Goal: Task Accomplishment & Management: Use online tool/utility

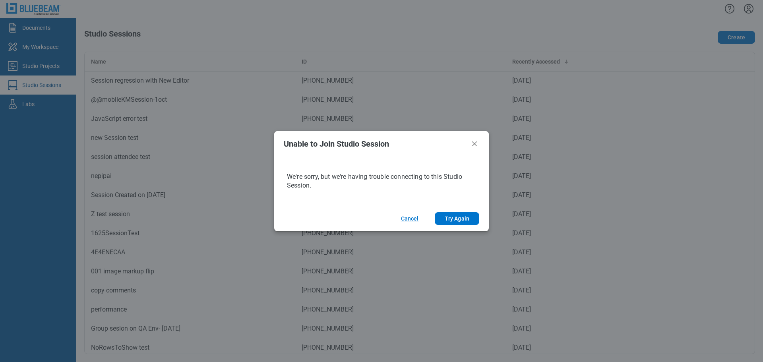
click at [419, 220] on button "Cancel" at bounding box center [409, 218] width 37 height 13
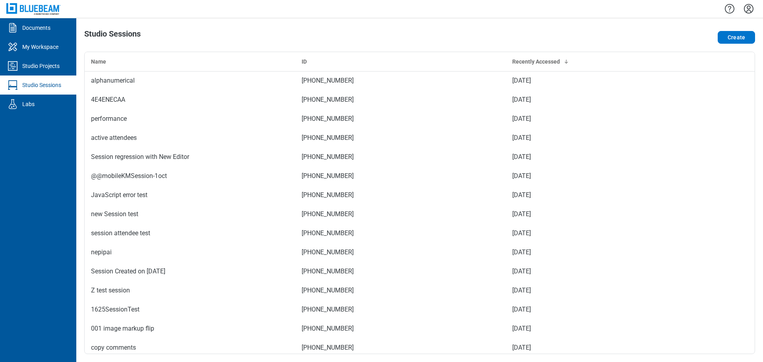
click at [754, 5] on icon "Settings" at bounding box center [748, 8] width 13 height 13
click at [728, 11] on icon "button" at bounding box center [729, 8] width 13 height 13
click at [55, 89] on div "Studio Sessions" at bounding box center [41, 85] width 39 height 8
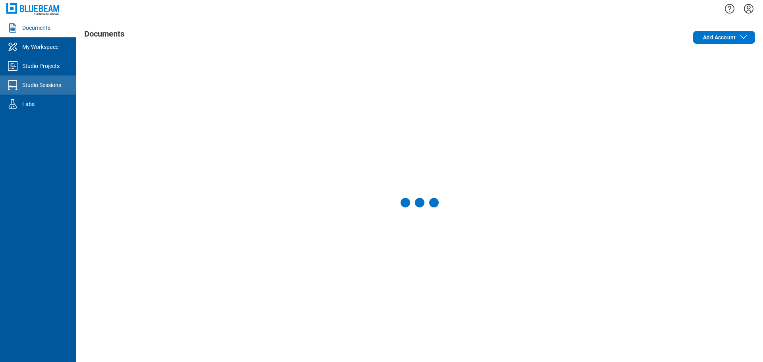
click at [51, 89] on link "Studio Sessions" at bounding box center [38, 85] width 76 height 19
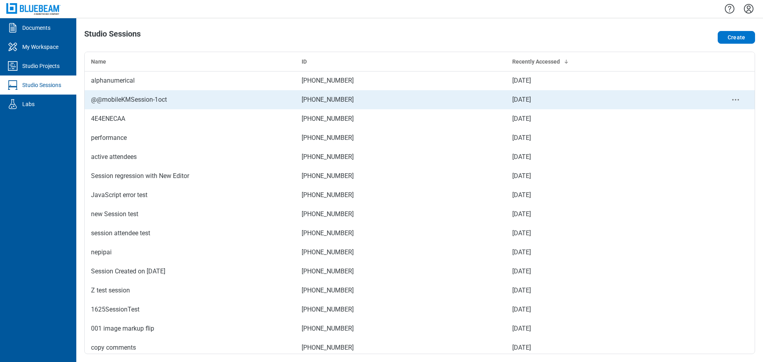
click at [278, 103] on div "@@mobileKMSession-1oct" at bounding box center [190, 100] width 198 height 10
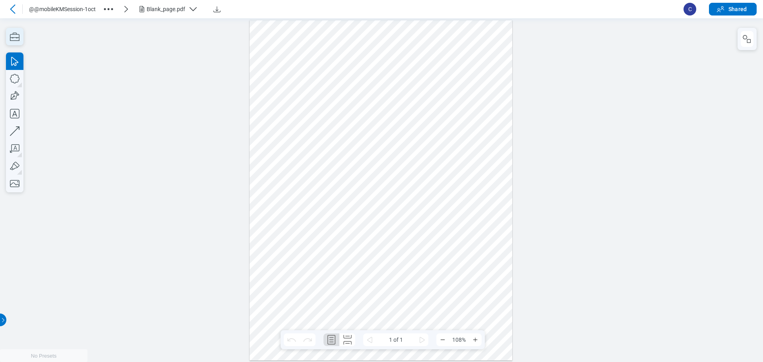
click at [19, 36] on icon "button" at bounding box center [15, 37] width 10 height 8
click at [15, 38] on icon "button" at bounding box center [14, 36] width 17 height 17
click at [20, 39] on icon "button" at bounding box center [14, 36] width 17 height 17
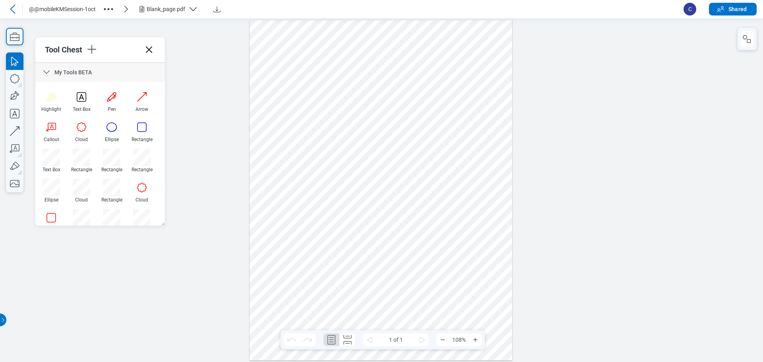
click at [50, 73] on icon at bounding box center [47, 73] width 10 height 10
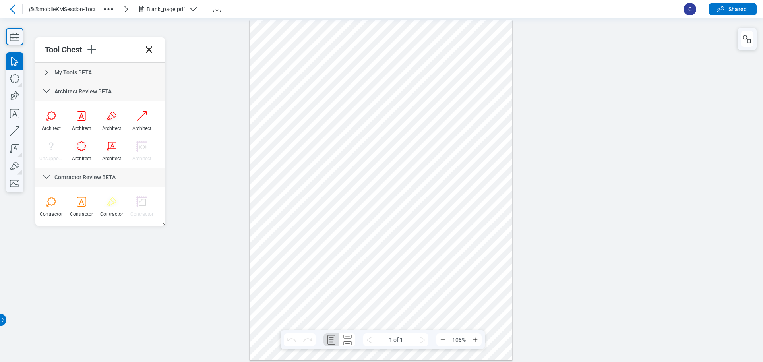
click at [53, 87] on div "Architect Review BETA" at bounding box center [100, 91] width 130 height 19
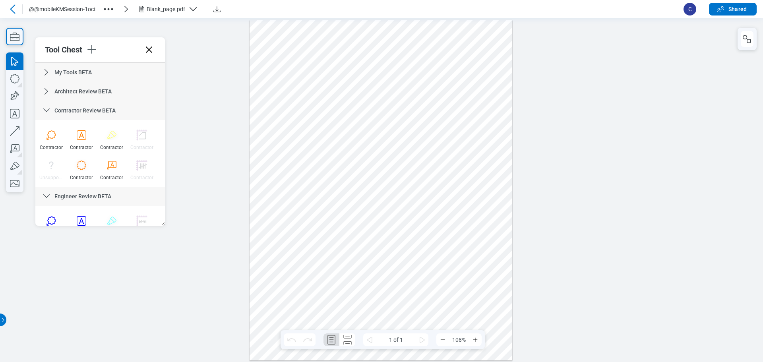
click at [54, 105] on div "Contractor Review BETA" at bounding box center [100, 110] width 130 height 19
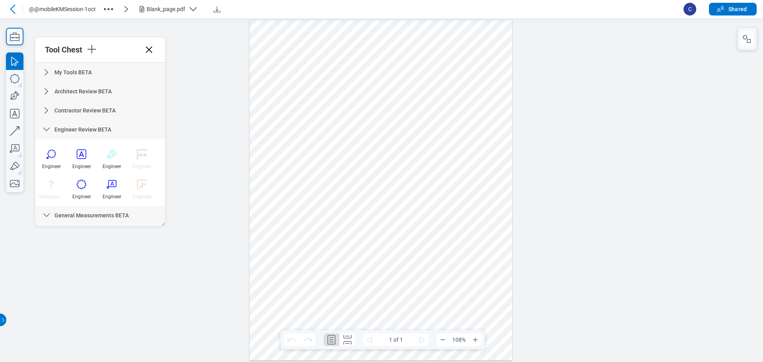
click at [56, 130] on span "Engineer Review BETA" at bounding box center [82, 129] width 57 height 6
drag, startPoint x: 59, startPoint y: 144, endPoint x: 87, endPoint y: 157, distance: 30.6
click at [59, 144] on div "General Measurements BETA" at bounding box center [100, 148] width 130 height 19
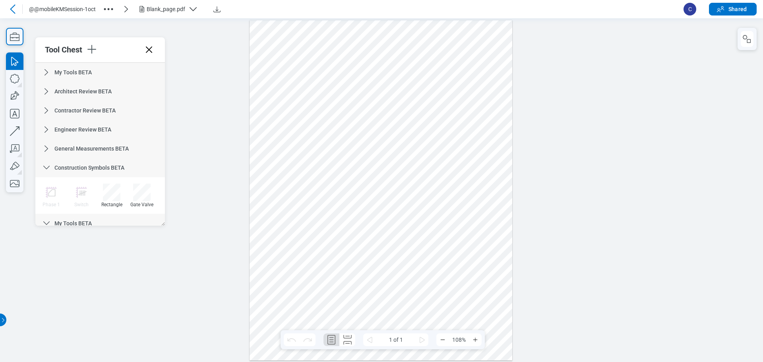
click at [96, 169] on span "Construction Symbols BETA" at bounding box center [89, 168] width 70 height 6
click at [92, 182] on div "My Tools BETA" at bounding box center [100, 186] width 130 height 19
click at [93, 201] on div "Test web toolset" at bounding box center [100, 205] width 130 height 19
click at [112, 210] on div "Test web toolset" at bounding box center [100, 205] width 130 height 19
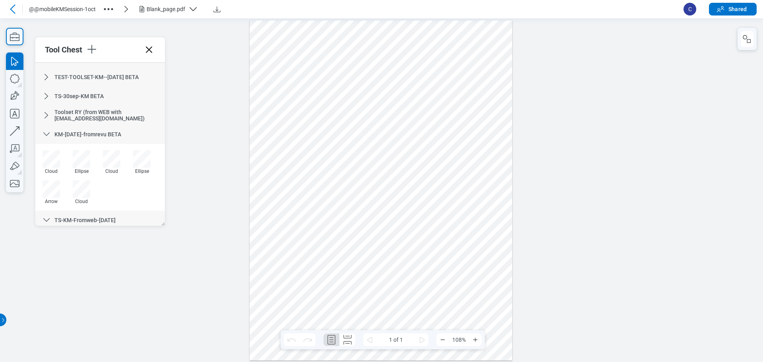
scroll to position [303, 0]
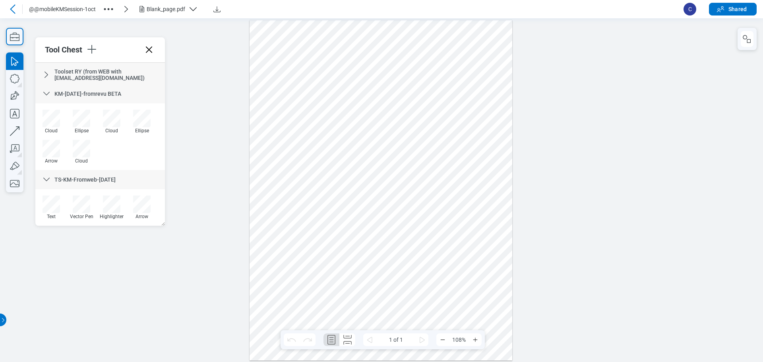
click at [89, 184] on div "TS-KM-Fromweb-oct1" at bounding box center [100, 179] width 130 height 19
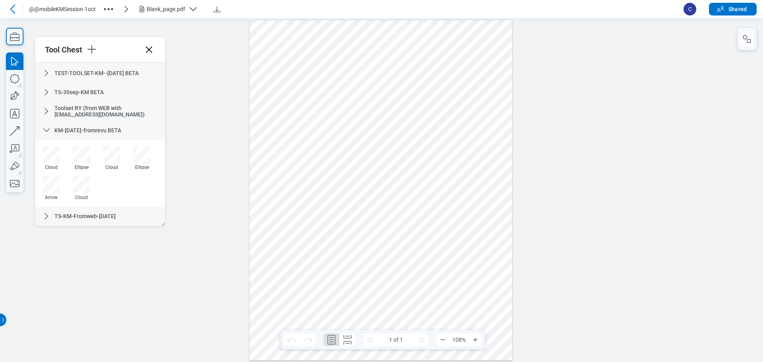
click at [82, 126] on div "KM-oct1-fromrevu BETA" at bounding box center [100, 130] width 130 height 19
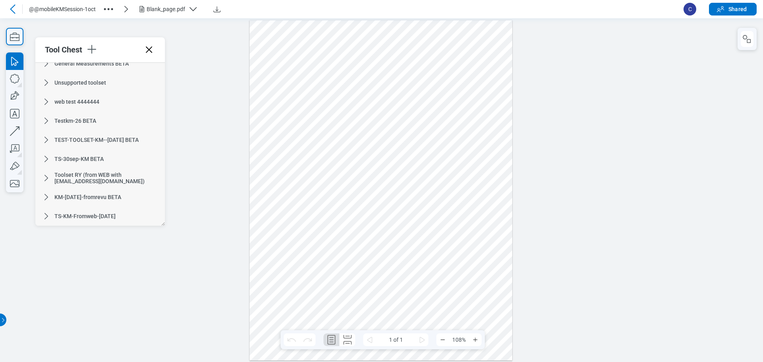
click at [50, 214] on icon at bounding box center [47, 216] width 10 height 10
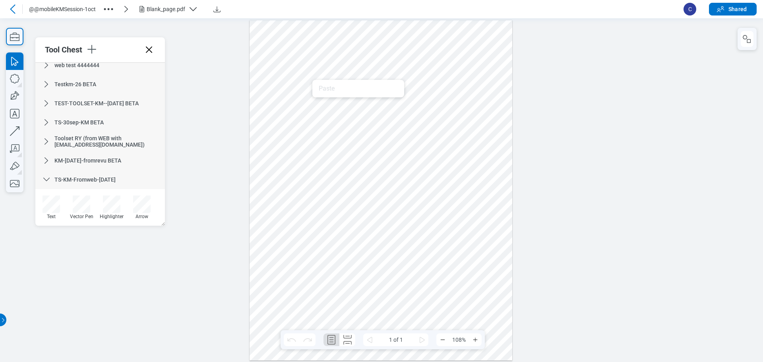
click at [288, 93] on div at bounding box center [381, 190] width 263 height 340
click at [310, 95] on div at bounding box center [381, 190] width 263 height 340
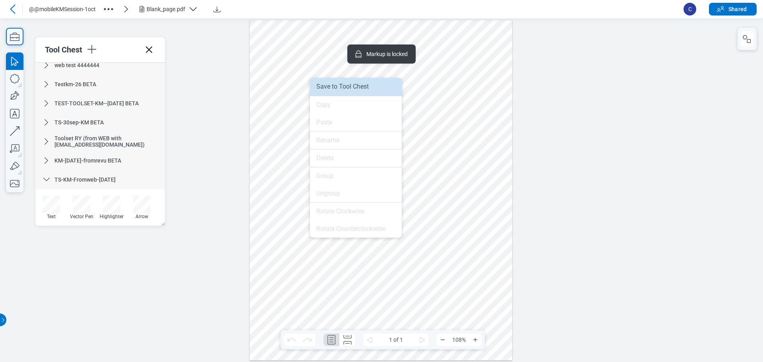
click at [387, 91] on li "Save to Tool Chest" at bounding box center [356, 86] width 92 height 17
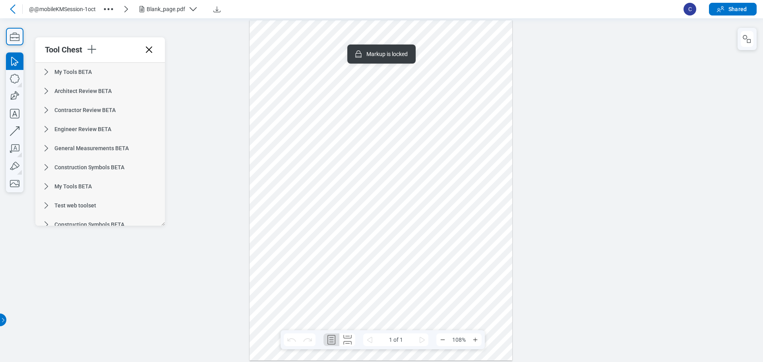
scroll to position [0, 0]
click at [63, 71] on span "My Tools BETA" at bounding box center [72, 72] width 37 height 6
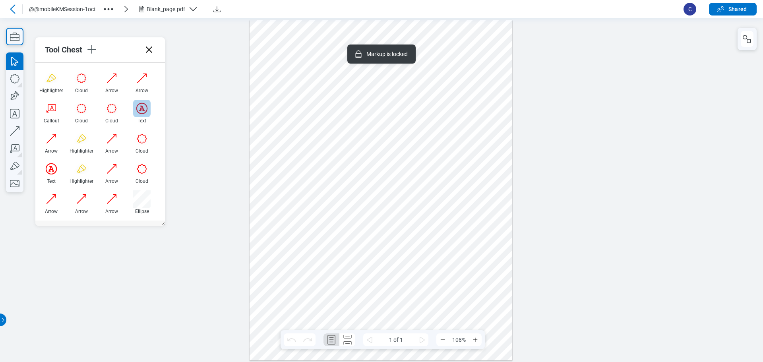
scroll to position [278, 0]
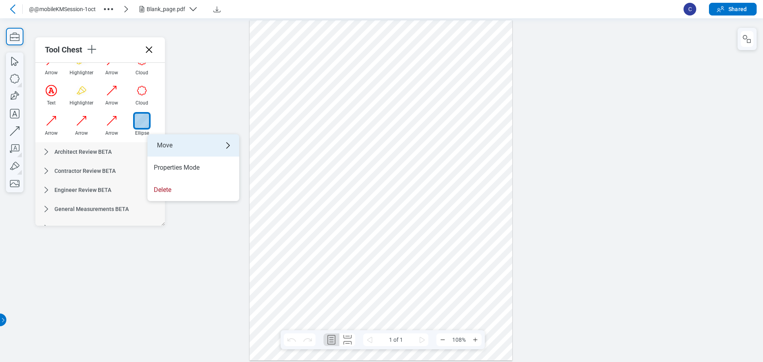
click at [168, 143] on div "Move" at bounding box center [193, 145] width 92 height 22
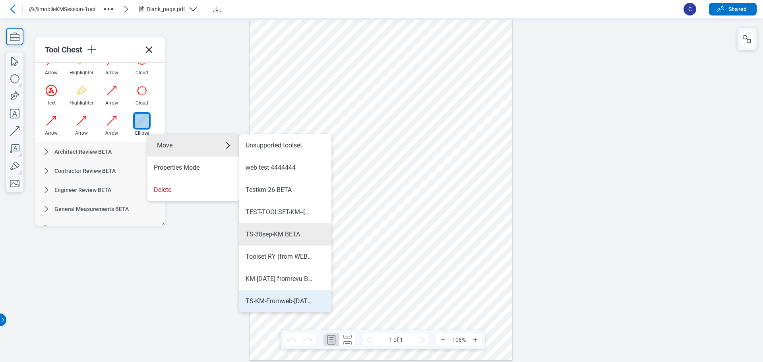
scroll to position [245, 0]
click at [294, 300] on div "TS-KM-Fromweb-oct1" at bounding box center [279, 301] width 67 height 9
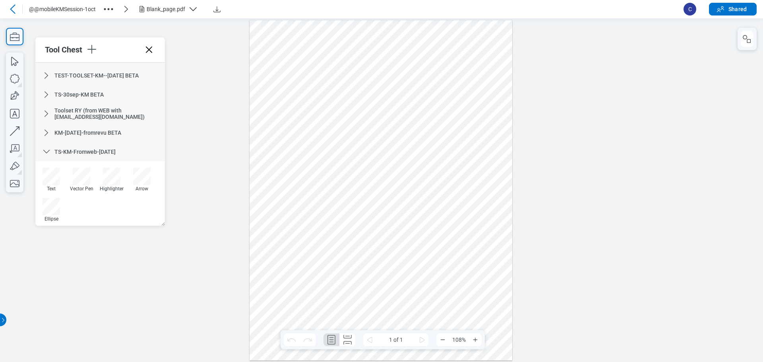
scroll to position [605, 0]
click at [266, 180] on div at bounding box center [381, 190] width 263 height 340
click at [265, 200] on div at bounding box center [381, 190] width 263 height 340
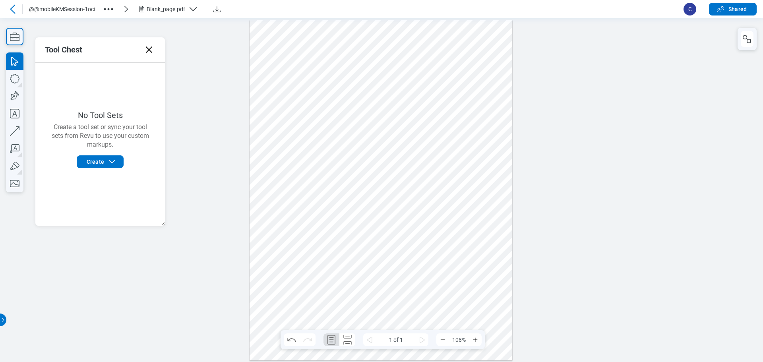
scroll to position [0, 0]
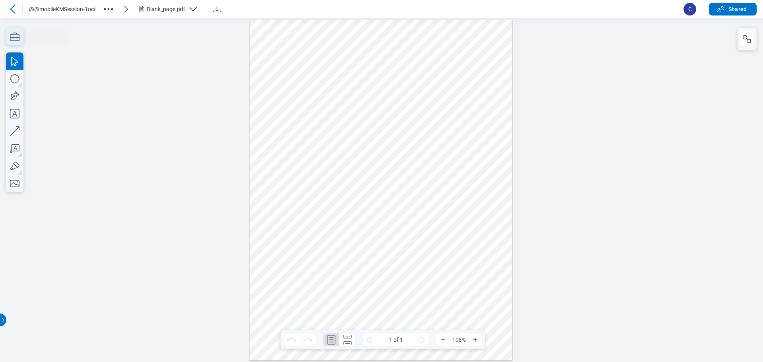
click at [15, 42] on icon "button" at bounding box center [14, 36] width 17 height 17
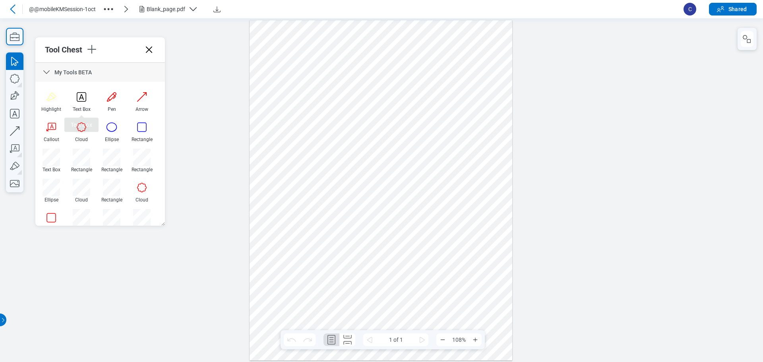
click at [48, 73] on icon at bounding box center [47, 73] width 10 height 10
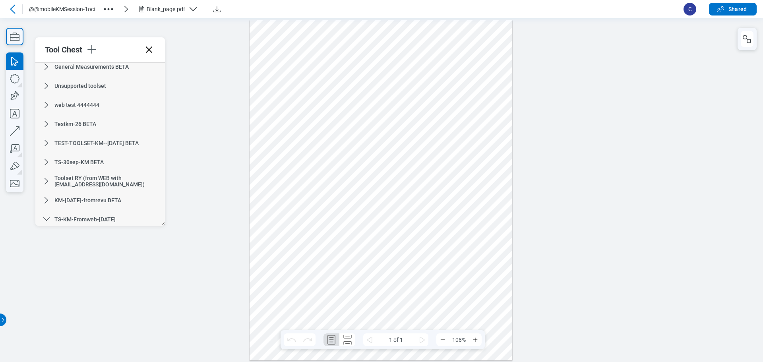
scroll to position [266, 0]
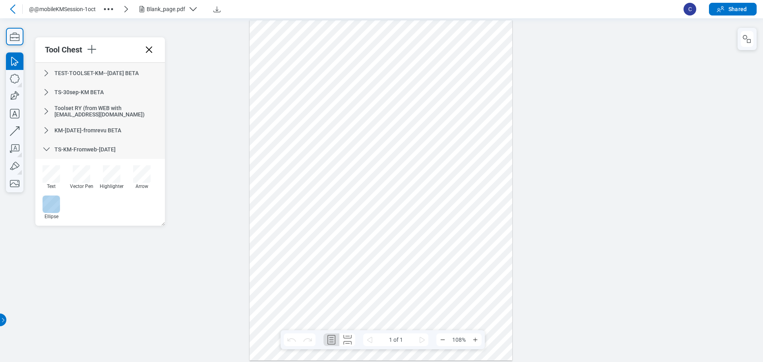
click at [50, 202] on div at bounding box center [51, 204] width 17 height 17
click at [418, 99] on div at bounding box center [381, 190] width 263 height 340
click at [422, 129] on div at bounding box center [381, 190] width 263 height 340
click at [182, 277] on div at bounding box center [381, 190] width 763 height 344
click at [97, 52] on icon "button" at bounding box center [91, 49] width 13 height 13
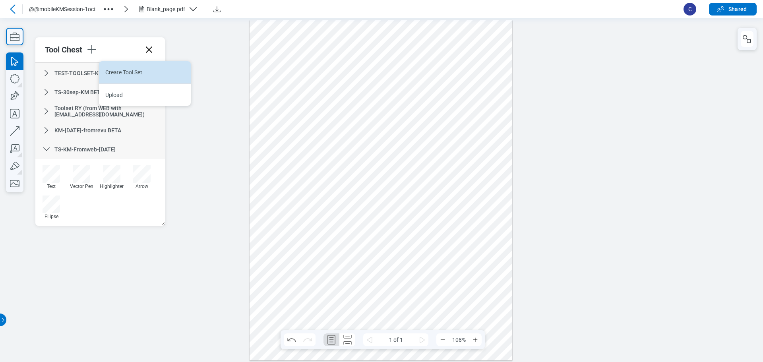
click at [108, 66] on li "Create Tool Set" at bounding box center [145, 72] width 92 height 22
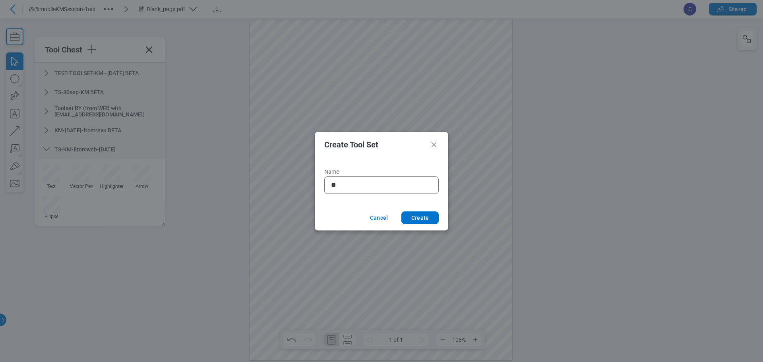
type input "*"
type input "**********"
click at [422, 217] on button "Create" at bounding box center [419, 217] width 37 height 13
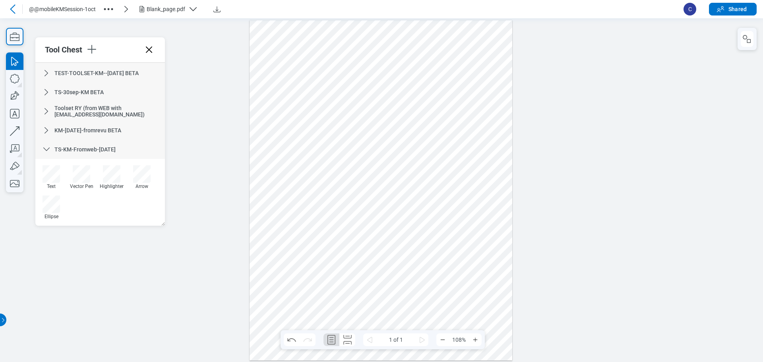
scroll to position [322, 0]
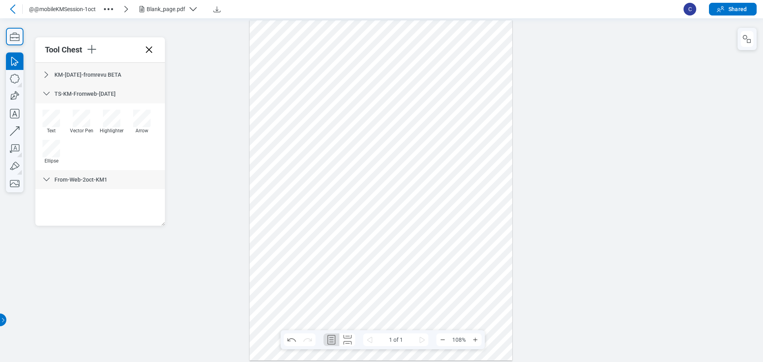
click at [449, 89] on div at bounding box center [381, 190] width 263 height 340
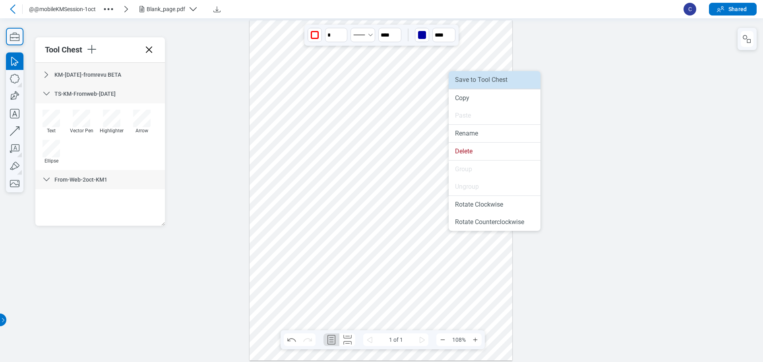
click at [495, 81] on li "Save to Tool Chest" at bounding box center [495, 79] width 92 height 17
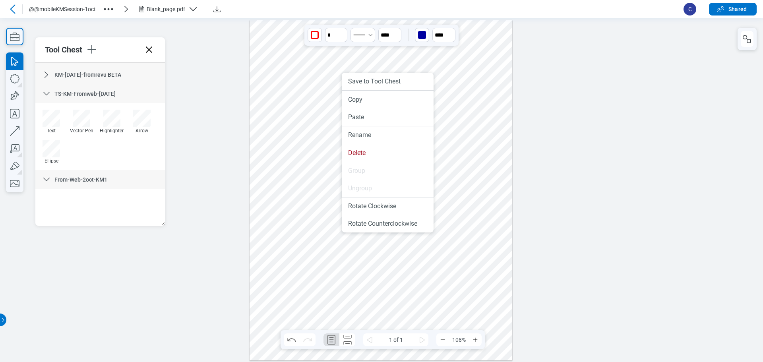
click at [325, 70] on div at bounding box center [381, 190] width 263 height 340
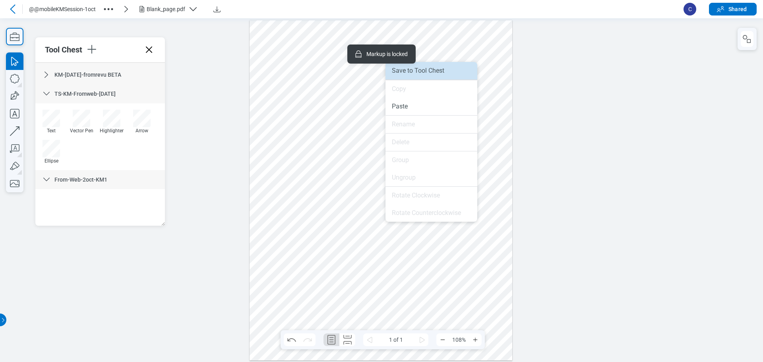
click at [411, 75] on li "Save to Tool Chest" at bounding box center [431, 70] width 92 height 17
click at [386, 96] on div at bounding box center [381, 190] width 263 height 340
click at [346, 209] on div at bounding box center [381, 190] width 263 height 340
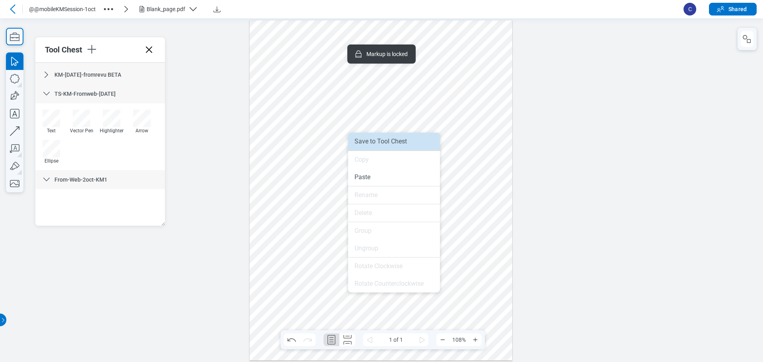
click at [367, 143] on li "Save to Tool Chest" at bounding box center [394, 141] width 92 height 17
click at [444, 260] on div at bounding box center [381, 190] width 263 height 340
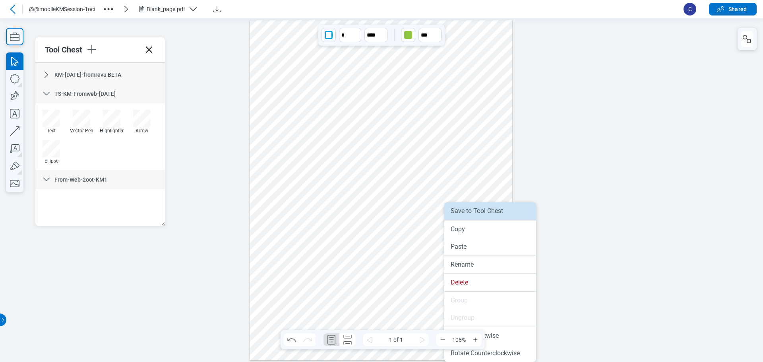
click at [485, 215] on li "Save to Tool Chest" at bounding box center [490, 210] width 92 height 17
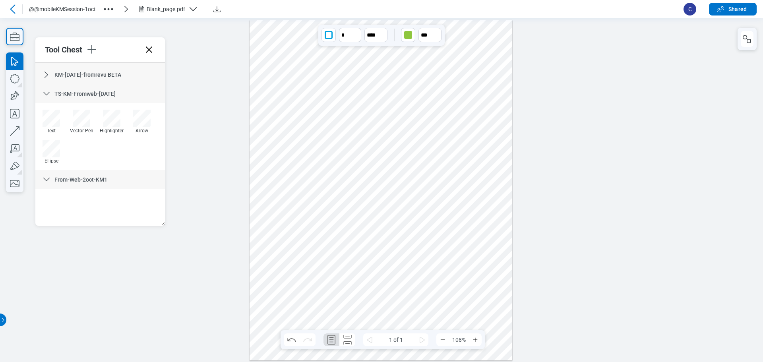
click at [342, 310] on div at bounding box center [381, 190] width 263 height 340
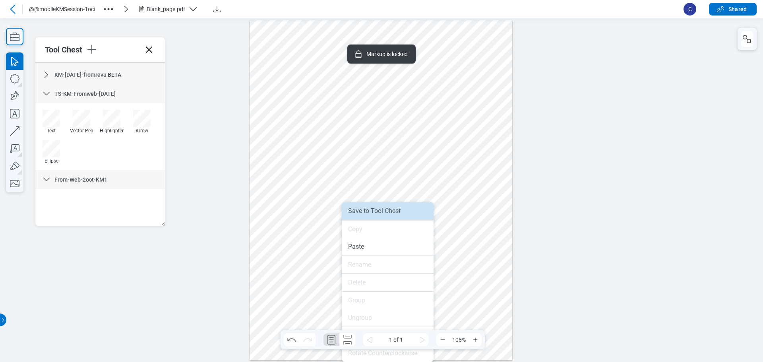
drag, startPoint x: 402, startPoint y: 213, endPoint x: 165, endPoint y: 119, distance: 254.7
click at [402, 213] on li "Save to Tool Chest" at bounding box center [388, 210] width 92 height 17
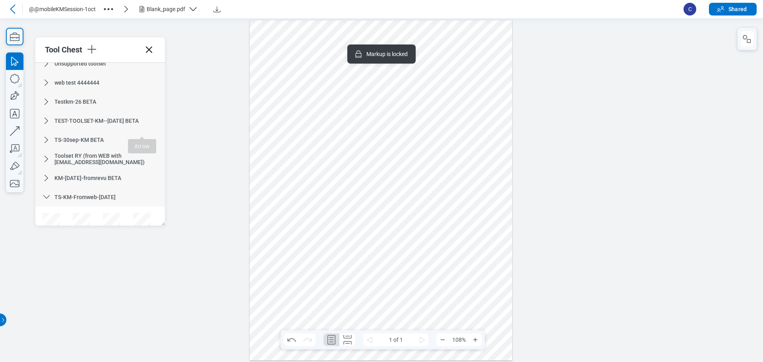
scroll to position [123, 0]
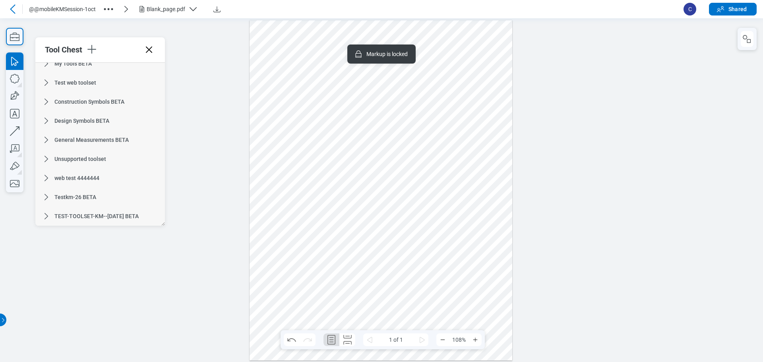
click at [295, 297] on div at bounding box center [381, 190] width 263 height 340
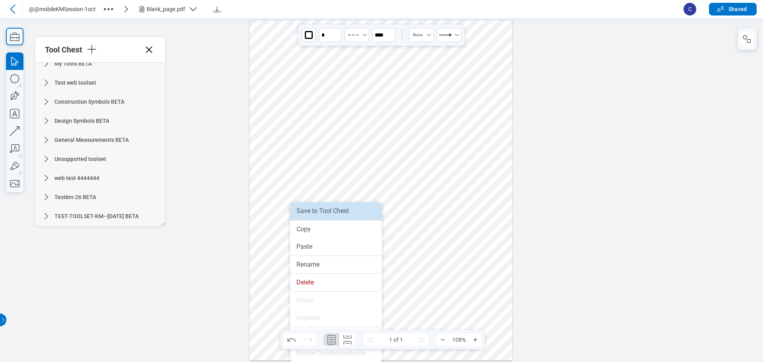
click at [323, 212] on li "Save to Tool Chest" at bounding box center [336, 210] width 92 height 17
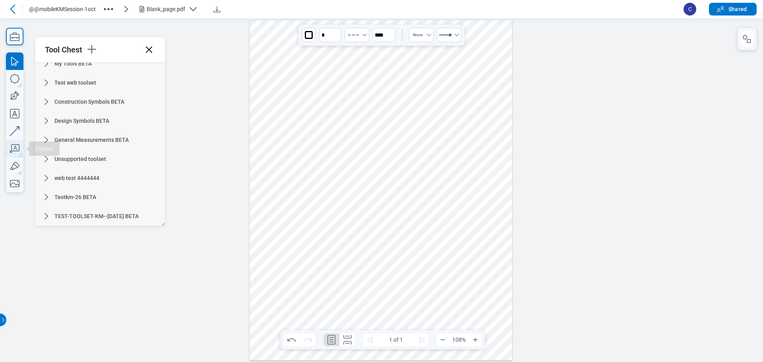
click at [17, 145] on icon "button" at bounding box center [14, 148] width 17 height 17
drag, startPoint x: 472, startPoint y: 247, endPoint x: 479, endPoint y: 287, distance: 40.4
click at [479, 287] on div at bounding box center [381, 190] width 263 height 340
click at [488, 304] on div at bounding box center [381, 190] width 263 height 340
click at [494, 281] on div at bounding box center [381, 190] width 263 height 340
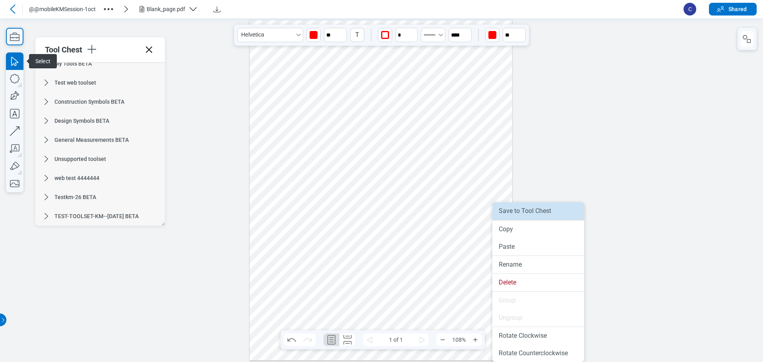
click at [523, 208] on li "Save to Tool Chest" at bounding box center [538, 210] width 92 height 17
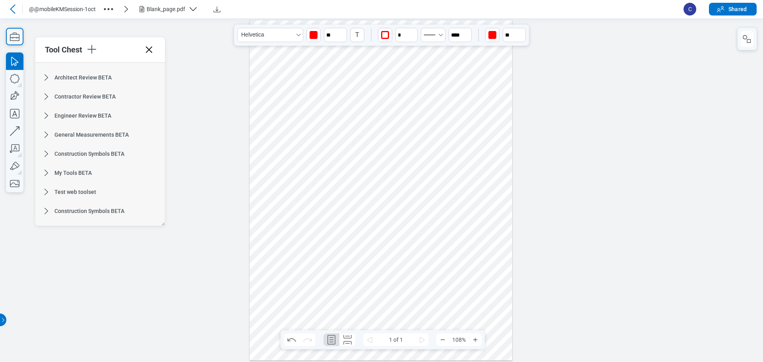
scroll to position [0, 0]
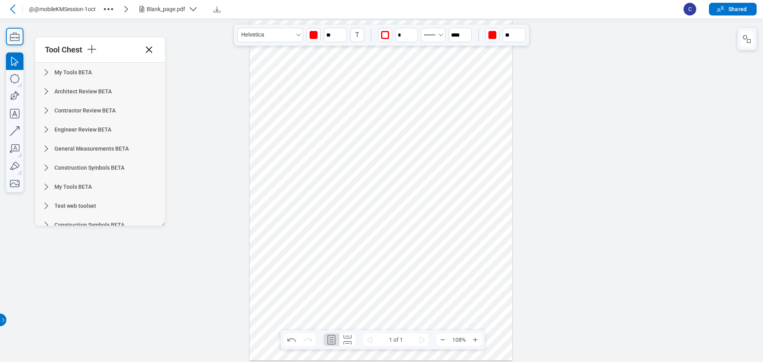
click at [46, 70] on icon at bounding box center [47, 72] width 4 height 6
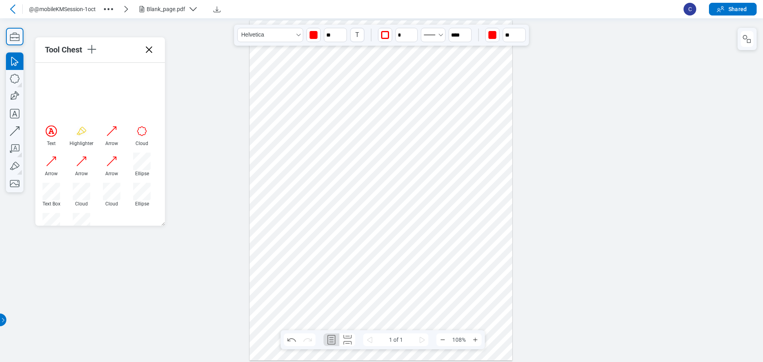
scroll to position [318, 0]
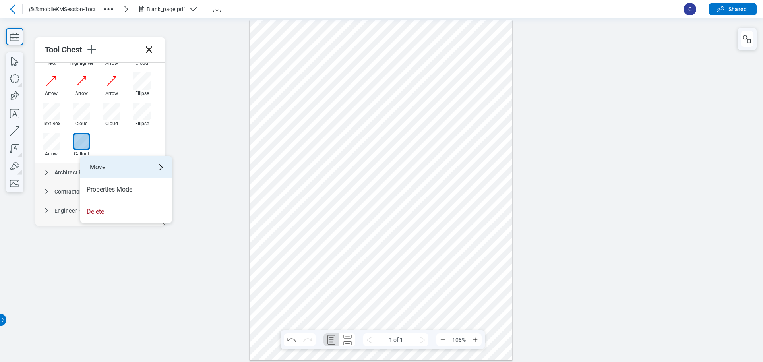
click at [108, 170] on div "Move" at bounding box center [126, 167] width 92 height 22
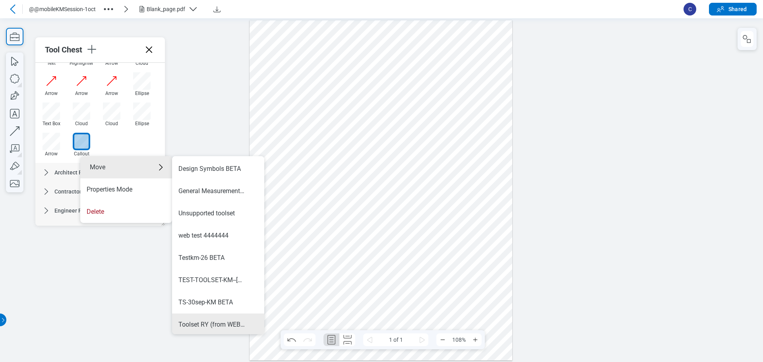
scroll to position [267, 0]
click at [223, 322] on div "From-Web-2oct-KM1" at bounding box center [206, 323] width 57 height 9
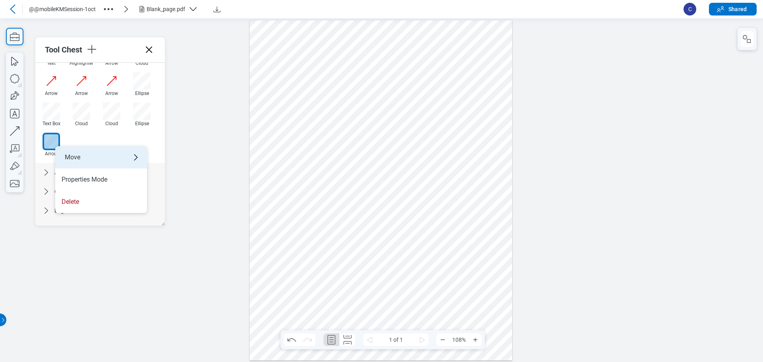
click at [81, 163] on div "Move" at bounding box center [101, 157] width 92 height 22
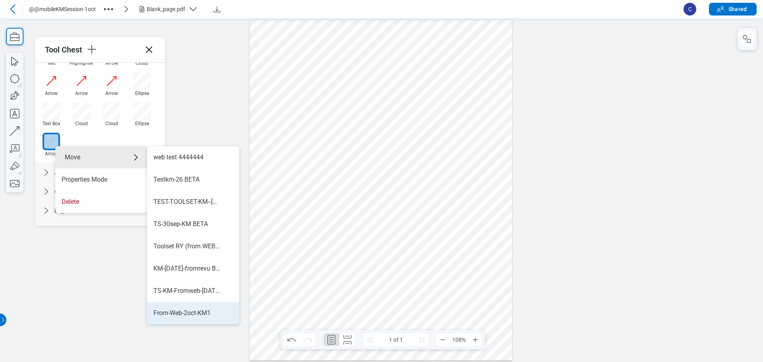
click at [197, 314] on div "From-Web-2oct-KM1" at bounding box center [181, 313] width 57 height 9
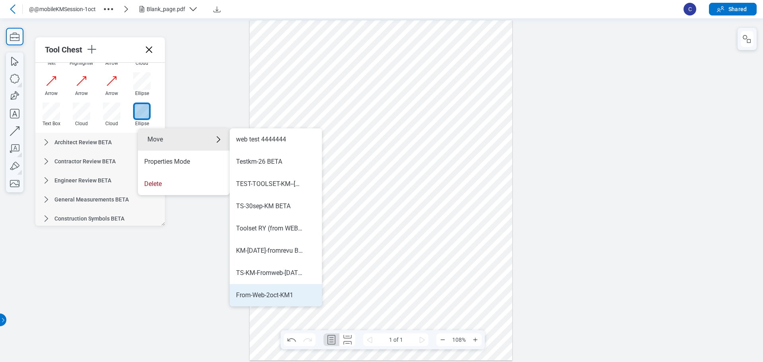
click at [289, 295] on div "From-Web-2oct-KM1" at bounding box center [264, 295] width 57 height 9
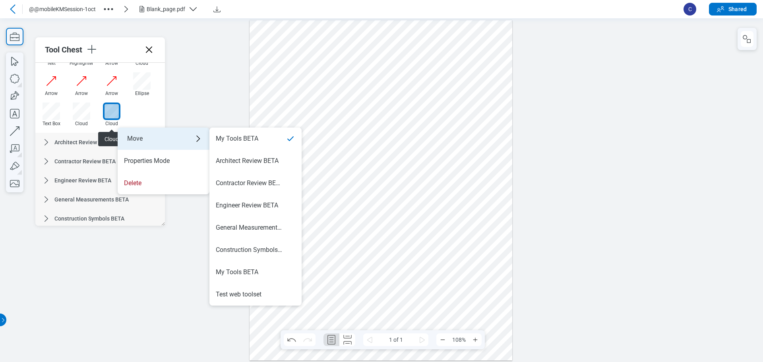
drag, startPoint x: 135, startPoint y: 139, endPoint x: 160, endPoint y: 149, distance: 26.6
click at [136, 139] on div "Move" at bounding box center [164, 139] width 92 height 22
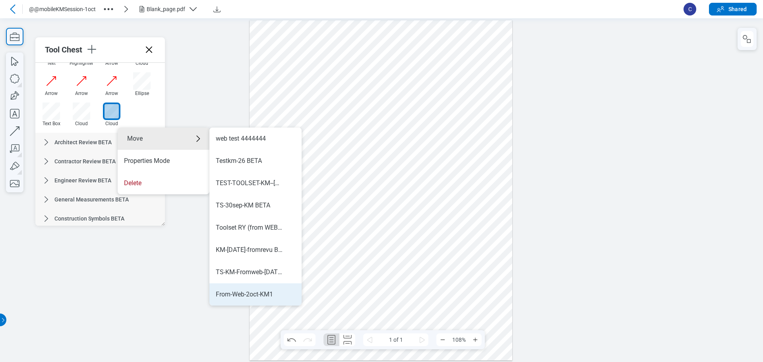
click at [267, 294] on div "From-Web-2oct-KM1" at bounding box center [244, 294] width 57 height 9
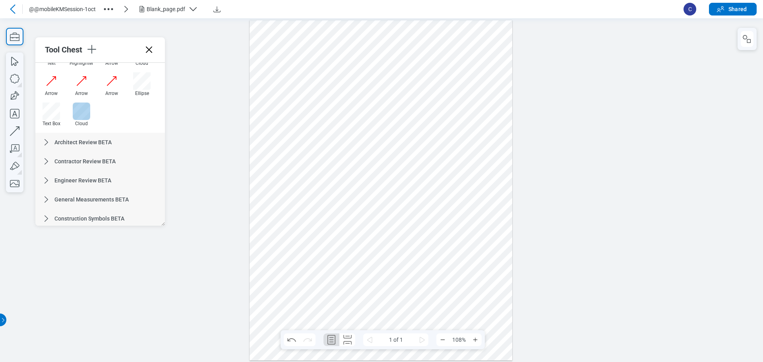
click at [85, 108] on div at bounding box center [81, 111] width 17 height 17
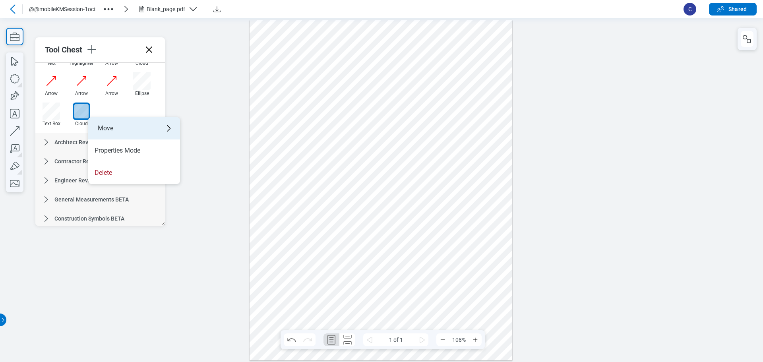
click at [102, 124] on div "Move" at bounding box center [134, 128] width 92 height 22
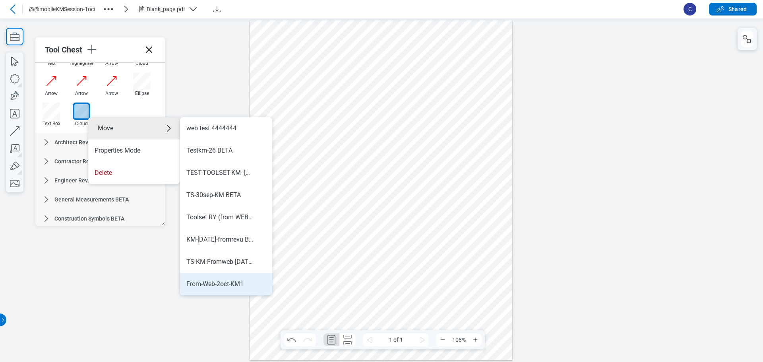
click at [237, 288] on div "From-Web-2oct-KM1" at bounding box center [214, 284] width 57 height 9
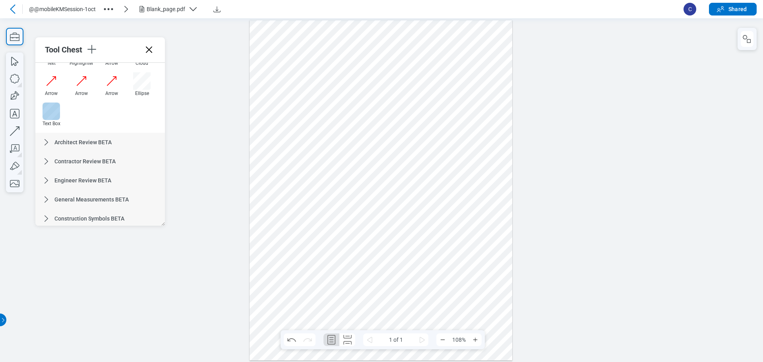
click at [54, 119] on div at bounding box center [51, 111] width 17 height 17
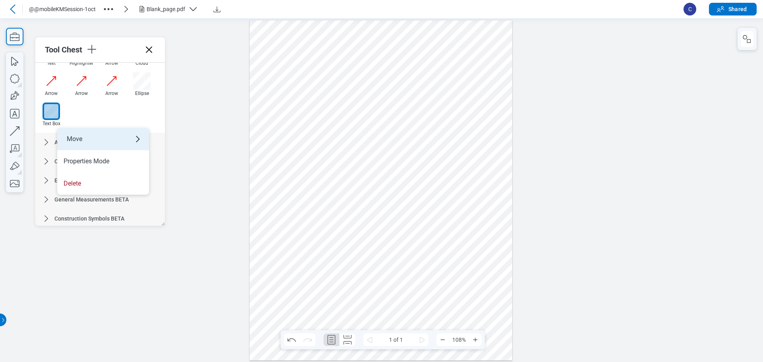
click at [94, 139] on div "Move" at bounding box center [103, 139] width 92 height 22
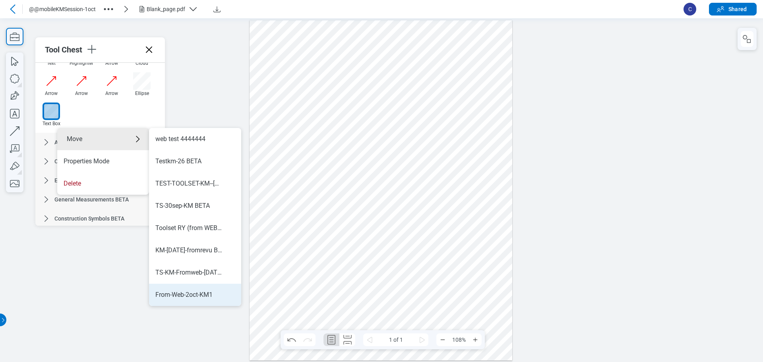
click at [204, 295] on div "From-Web-2oct-KM1" at bounding box center [183, 295] width 57 height 9
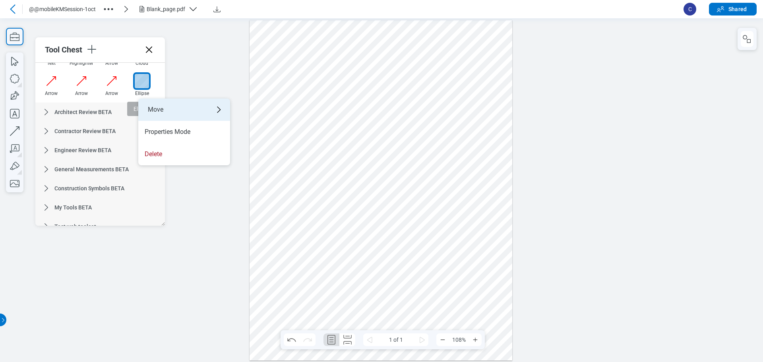
click at [153, 104] on div "Move" at bounding box center [184, 110] width 92 height 22
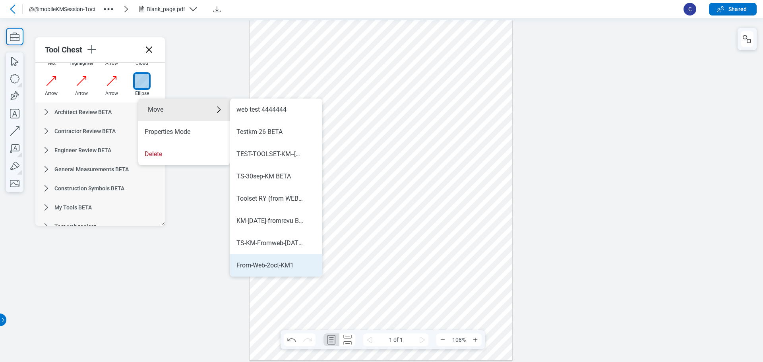
click at [290, 266] on div "From-Web-2oct-KM1" at bounding box center [264, 265] width 57 height 9
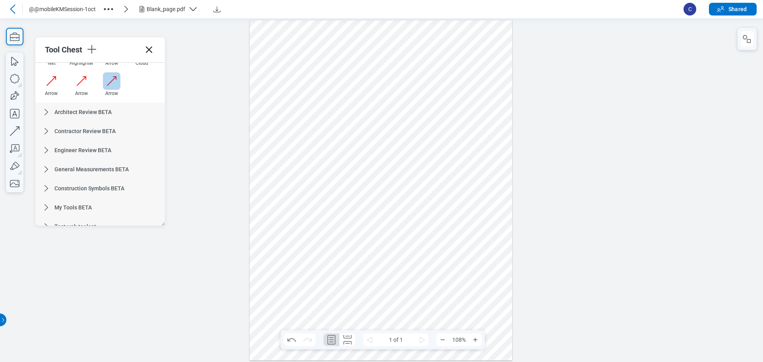
click at [120, 86] on div at bounding box center [111, 80] width 17 height 17
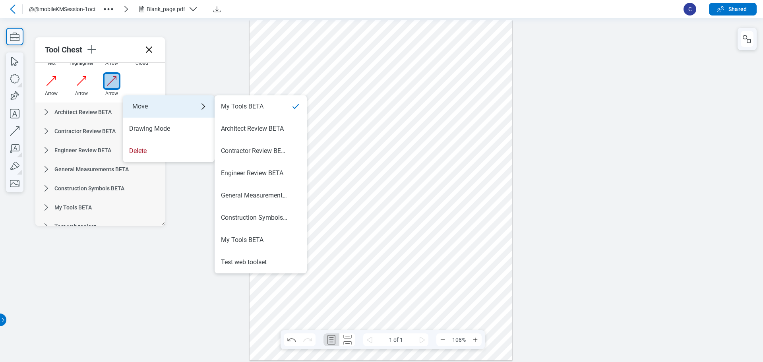
drag, startPoint x: 134, startPoint y: 99, endPoint x: 157, endPoint y: 105, distance: 23.8
click at [134, 99] on div "Move" at bounding box center [169, 106] width 92 height 22
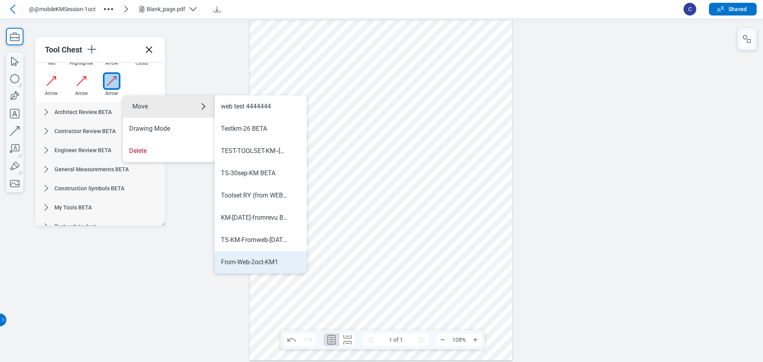
click at [286, 265] on div "From-Web-2oct-KM1" at bounding box center [260, 262] width 79 height 9
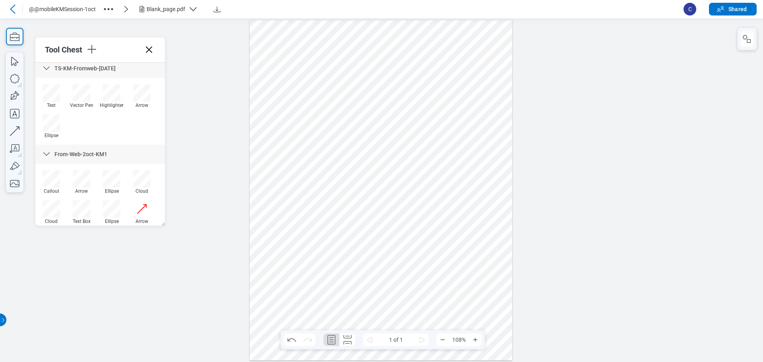
scroll to position [691, 0]
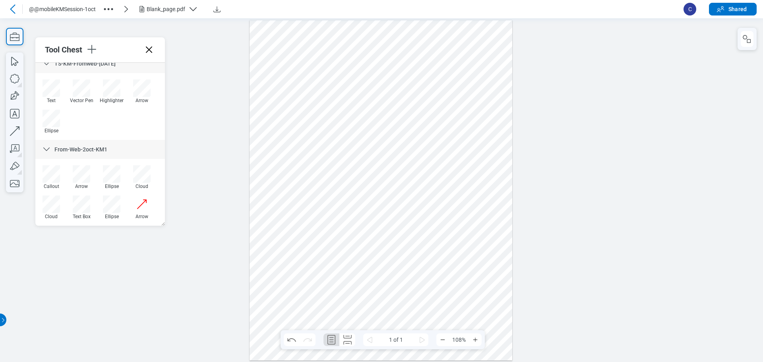
click at [232, 194] on div at bounding box center [381, 190] width 763 height 344
click at [152, 44] on icon at bounding box center [149, 49] width 13 height 13
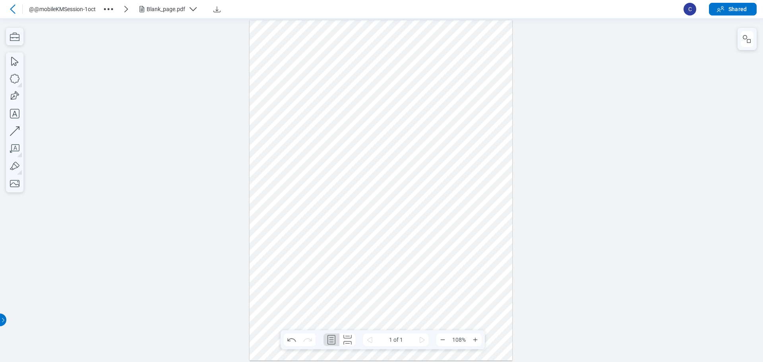
click at [277, 148] on div at bounding box center [381, 190] width 263 height 340
click at [185, 182] on div at bounding box center [381, 190] width 763 height 344
click at [691, 10] on span "C" at bounding box center [690, 9] width 13 height 13
drag, startPoint x: 697, startPoint y: 19, endPoint x: 697, endPoint y: 35, distance: 16.3
click at [697, 19] on div at bounding box center [381, 190] width 763 height 344
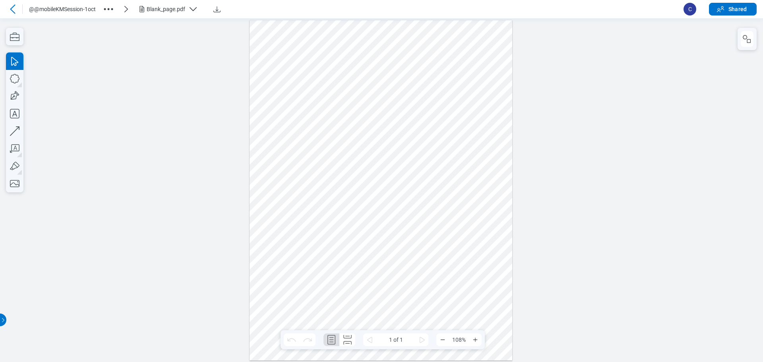
click at [696, 8] on li "C" at bounding box center [690, 9] width 13 height 13
click at [688, 12] on span "C" at bounding box center [690, 9] width 13 height 13
click at [401, 110] on div at bounding box center [381, 190] width 263 height 340
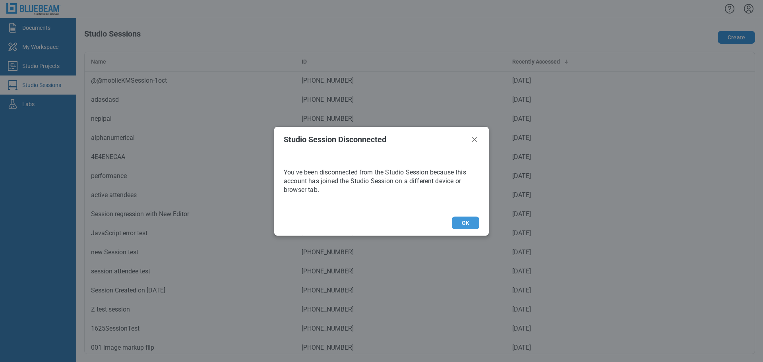
click at [458, 225] on button "OK" at bounding box center [465, 223] width 27 height 13
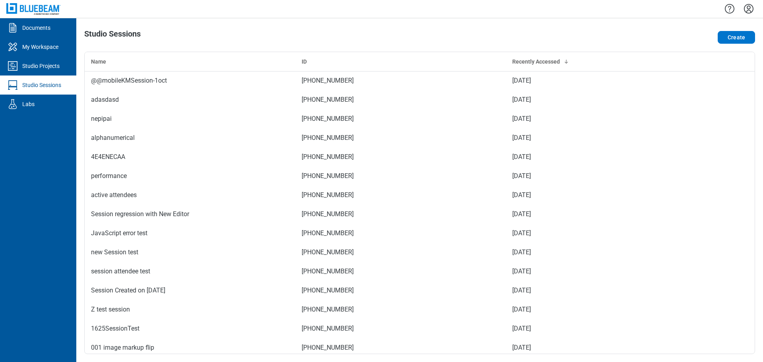
click at [52, 80] on link "Studio Sessions" at bounding box center [38, 85] width 76 height 19
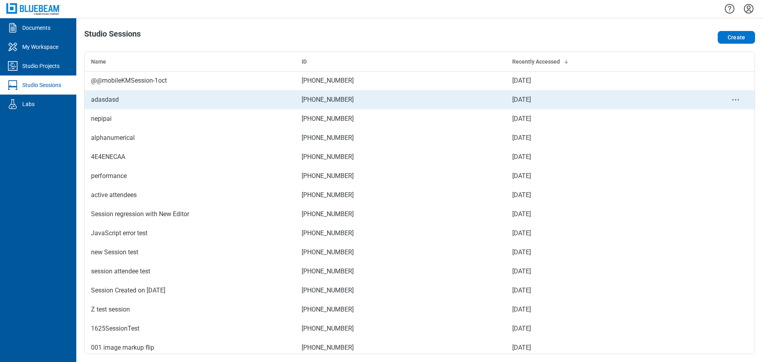
click at [154, 95] on div "adasdasd" at bounding box center [190, 100] width 198 height 10
